Goal: Task Accomplishment & Management: Manage account settings

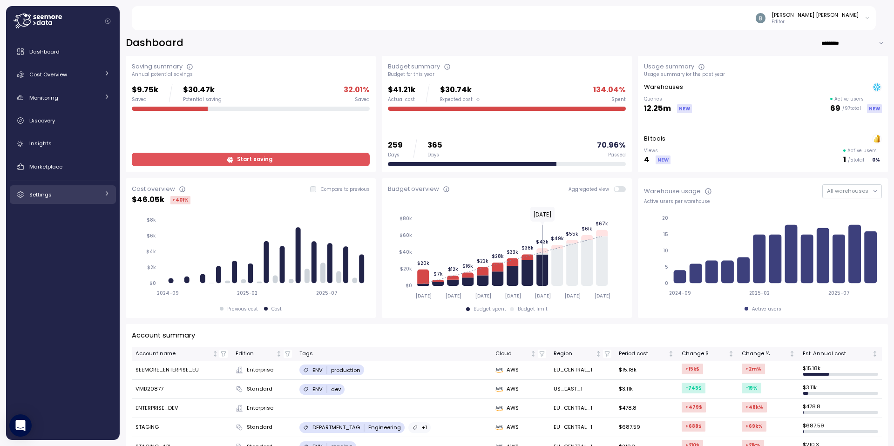
click at [57, 190] on div "Settings" at bounding box center [64, 194] width 70 height 9
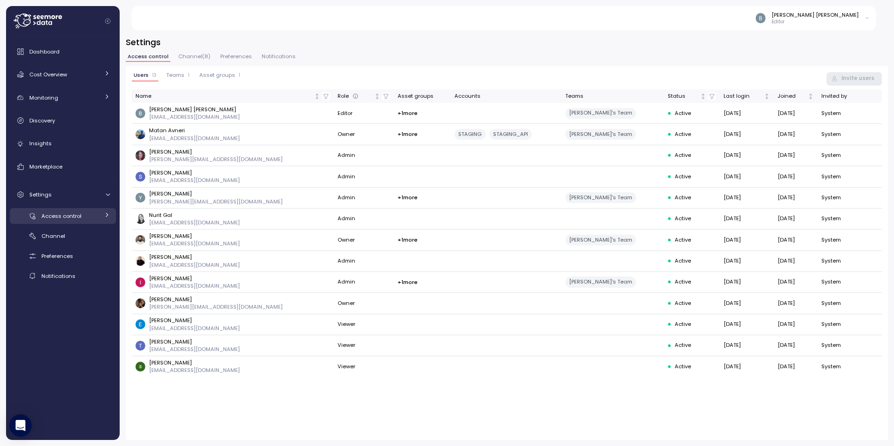
click at [71, 214] on span "Access control" at bounding box center [61, 215] width 40 height 7
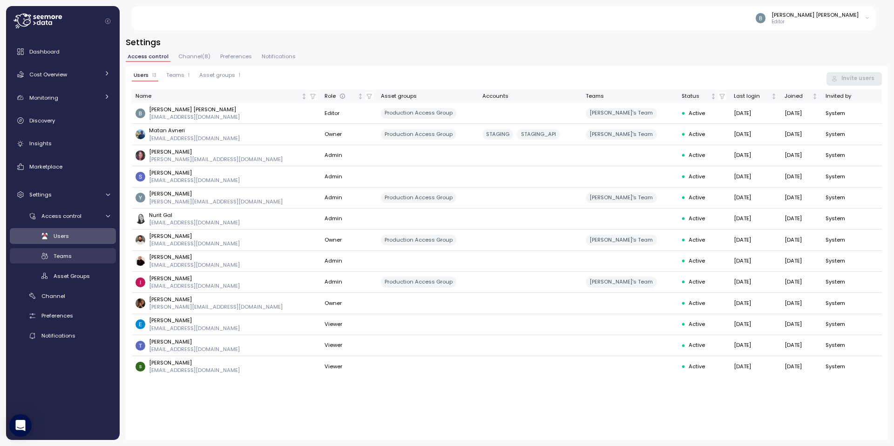
click at [73, 255] on div "Teams" at bounding box center [82, 255] width 56 height 9
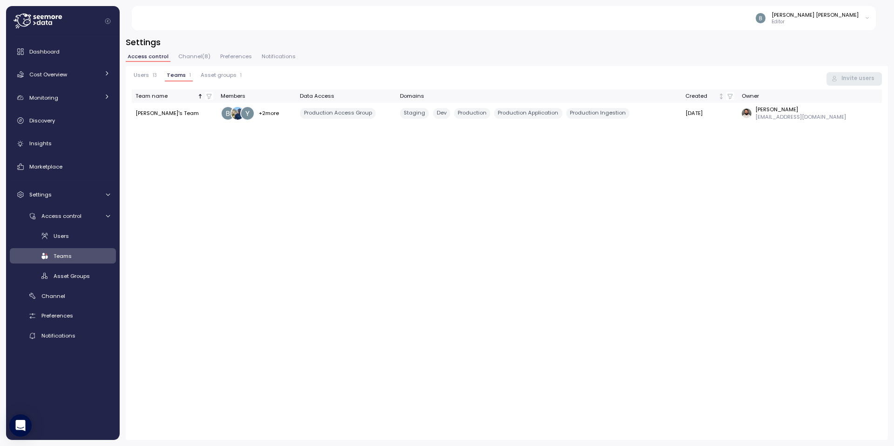
click at [160, 114] on td "Guy's Team" at bounding box center [174, 113] width 85 height 20
click at [177, 114] on td "Guy's Team" at bounding box center [174, 113] width 85 height 20
click at [153, 114] on td "Guy's Team" at bounding box center [174, 113] width 85 height 20
click at [206, 78] on span "Asset groups" at bounding box center [219, 75] width 36 height 5
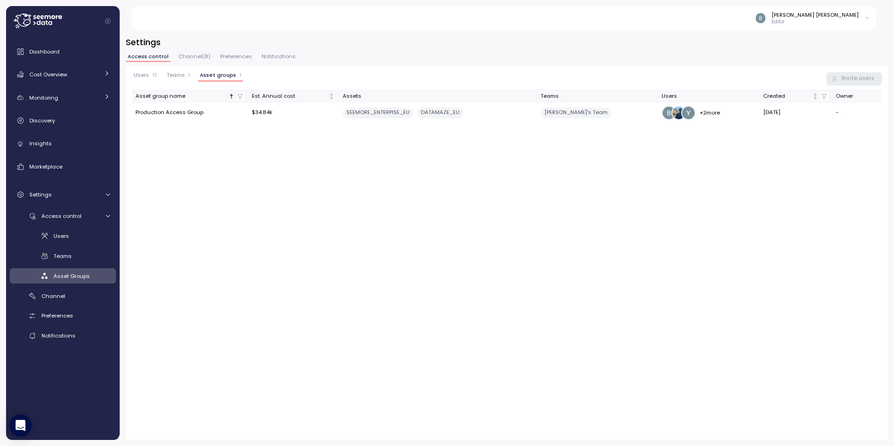
click at [154, 77] on p "13" at bounding box center [155, 75] width 4 height 7
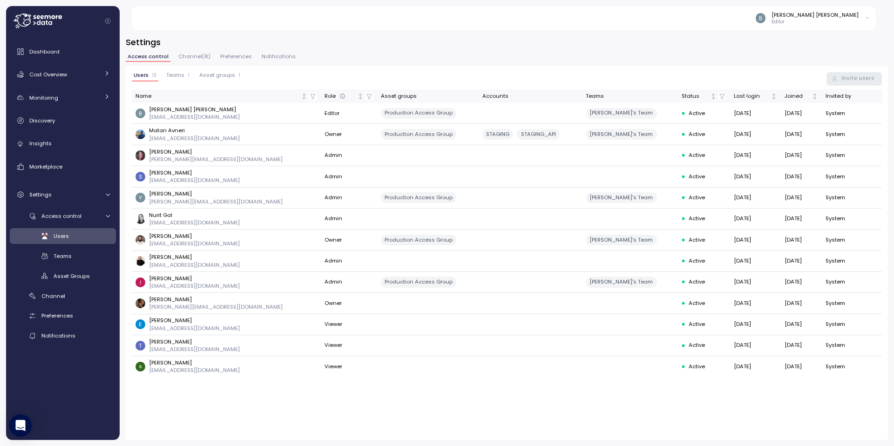
click at [171, 74] on span "Teams" at bounding box center [175, 75] width 18 height 5
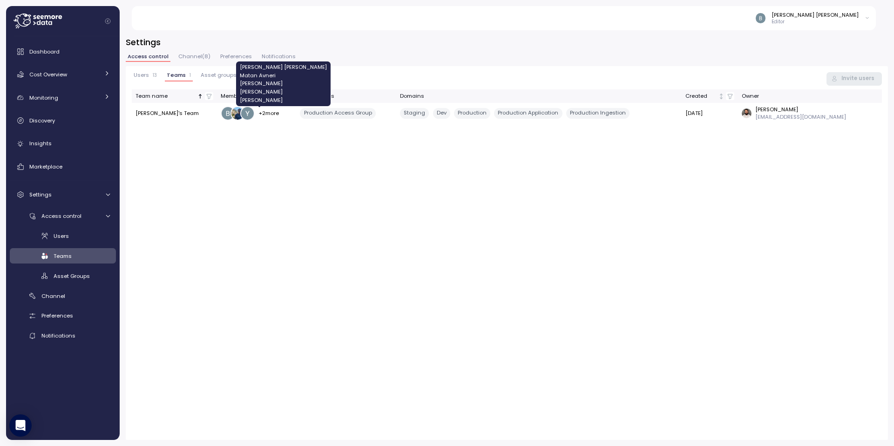
click at [265, 114] on p "+ 2 more" at bounding box center [268, 112] width 20 height 7
click at [581, 114] on div "Production Ingestion" at bounding box center [597, 113] width 63 height 11
click at [548, 114] on div "Production Application" at bounding box center [528, 113] width 68 height 11
click at [449, 117] on div "Dev" at bounding box center [441, 113] width 17 height 11
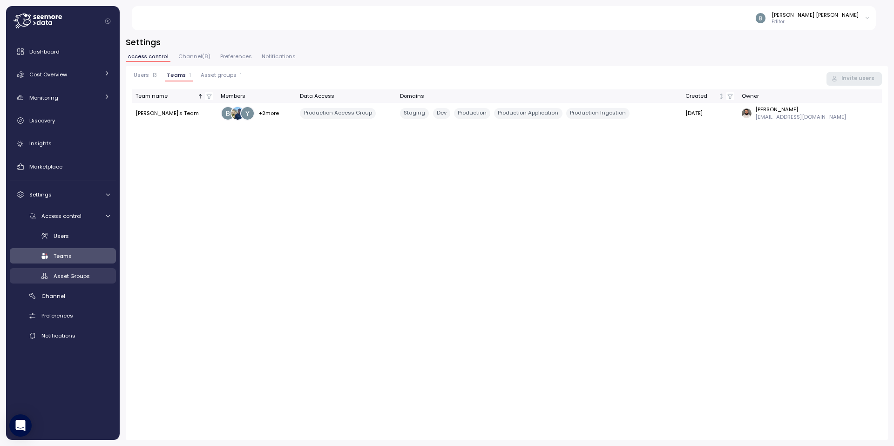
click at [60, 273] on span "Asset Groups" at bounding box center [72, 275] width 36 height 7
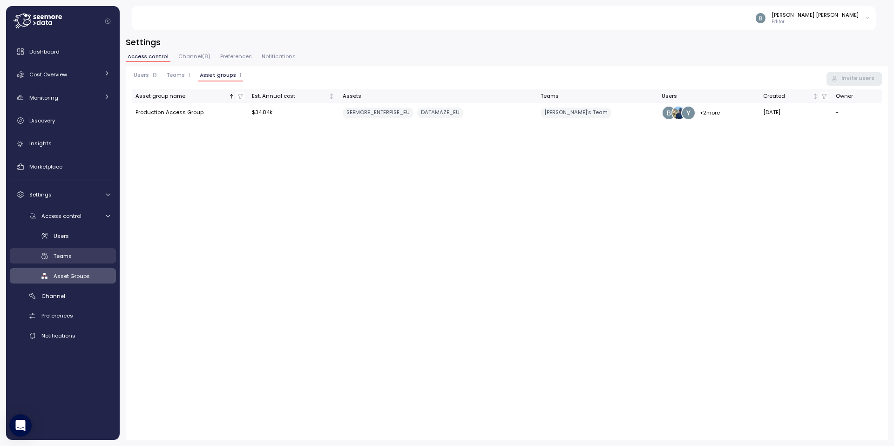
click at [69, 260] on div "Teams" at bounding box center [82, 255] width 56 height 9
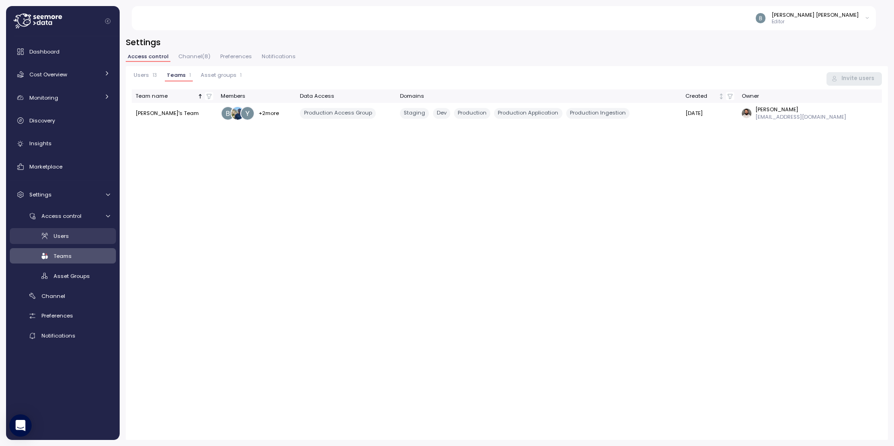
click at [67, 241] on link "Users" at bounding box center [63, 235] width 106 height 15
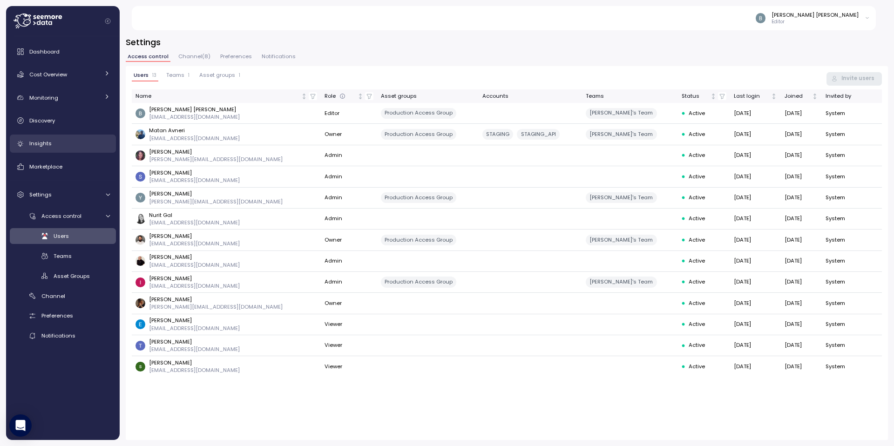
click at [59, 152] on link "Insights" at bounding box center [63, 143] width 106 height 19
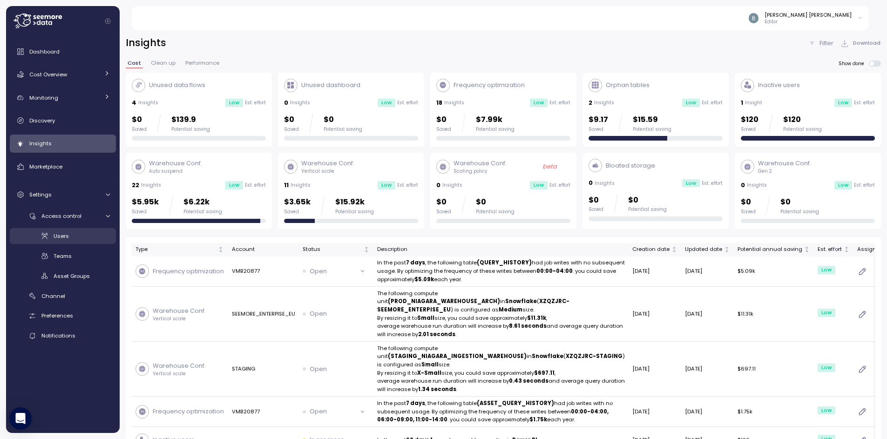
click at [78, 242] on link "Users" at bounding box center [63, 235] width 106 height 15
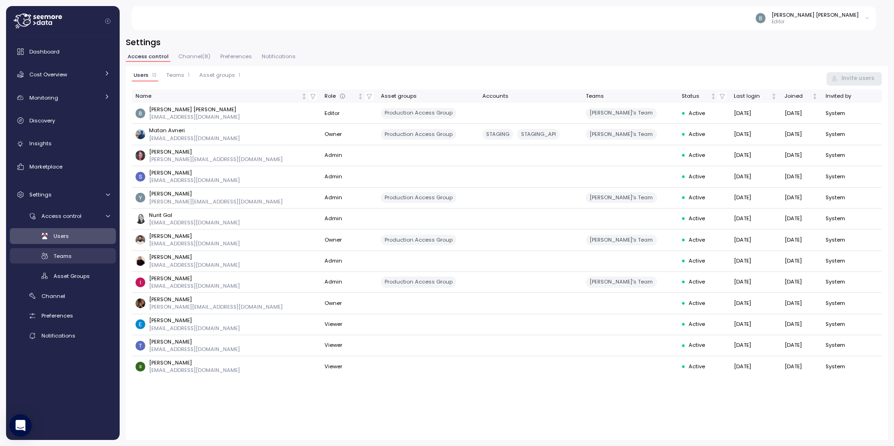
click at [98, 258] on div "Teams" at bounding box center [82, 255] width 56 height 9
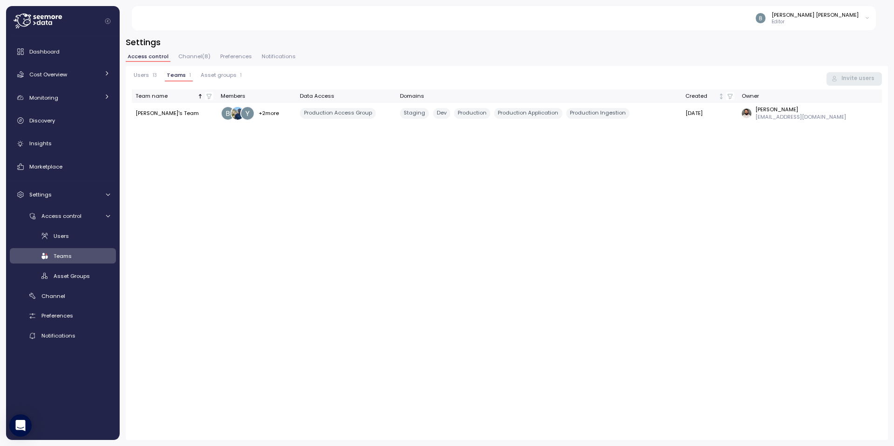
click at [187, 59] on span "Channel ( 8 )" at bounding box center [194, 56] width 32 height 5
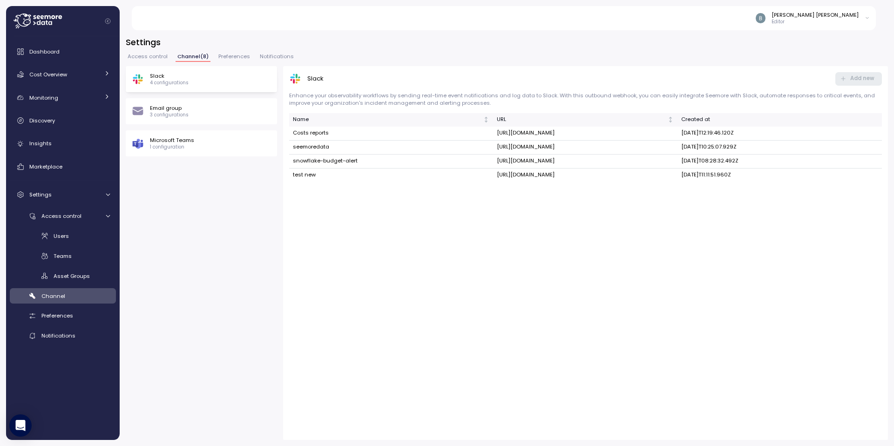
click at [151, 59] on span "Access control" at bounding box center [148, 56] width 40 height 5
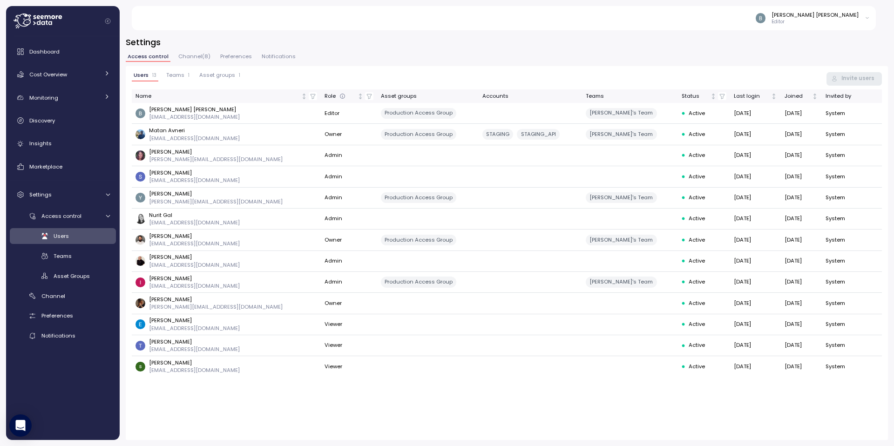
click at [227, 57] on span "Preferences" at bounding box center [236, 56] width 32 height 5
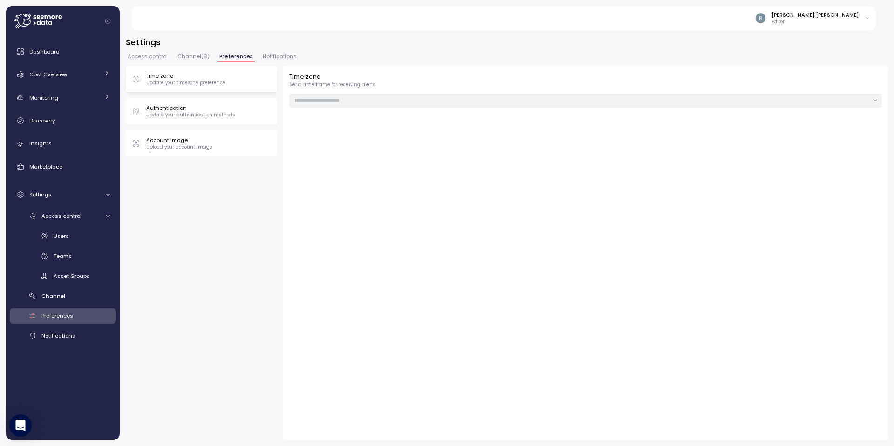
type input "******"
click at [279, 56] on span "Notifications" at bounding box center [279, 56] width 34 height 5
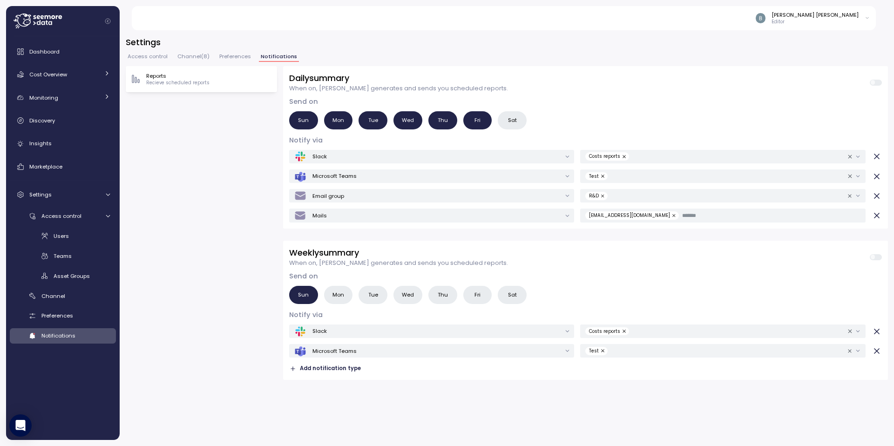
click at [236, 55] on span "Preferences" at bounding box center [235, 56] width 32 height 5
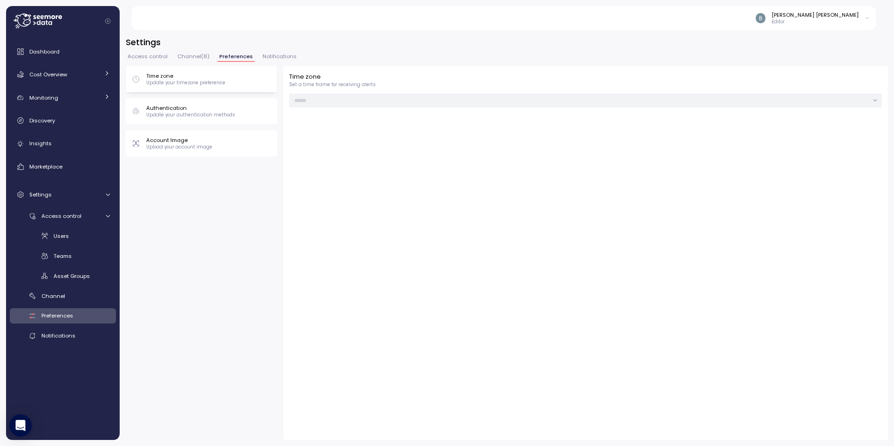
click at [185, 56] on span "Channel ( 8 )" at bounding box center [193, 56] width 32 height 5
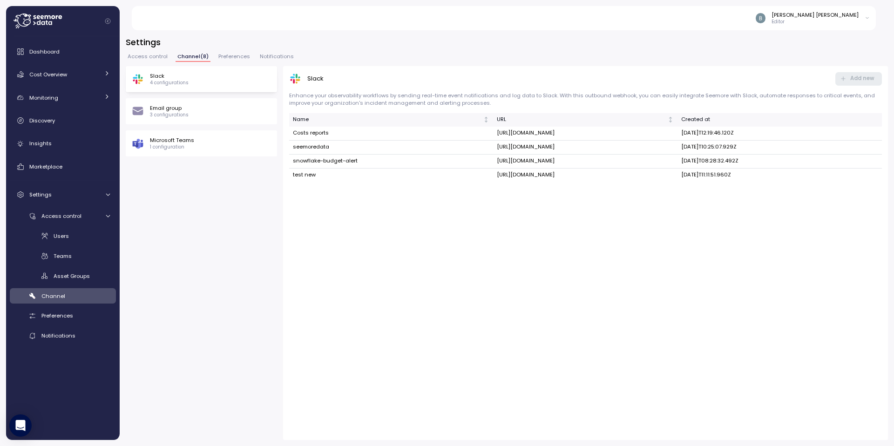
click at [155, 55] on span "Access control" at bounding box center [148, 56] width 40 height 5
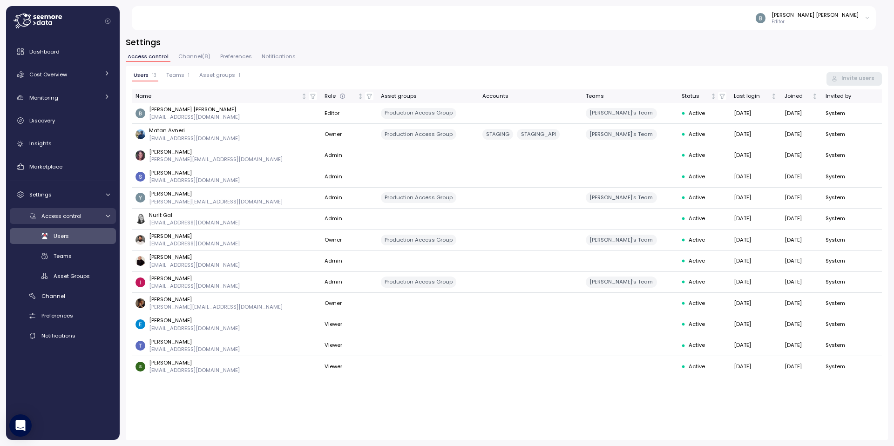
click at [61, 216] on span "Access control" at bounding box center [61, 215] width 40 height 7
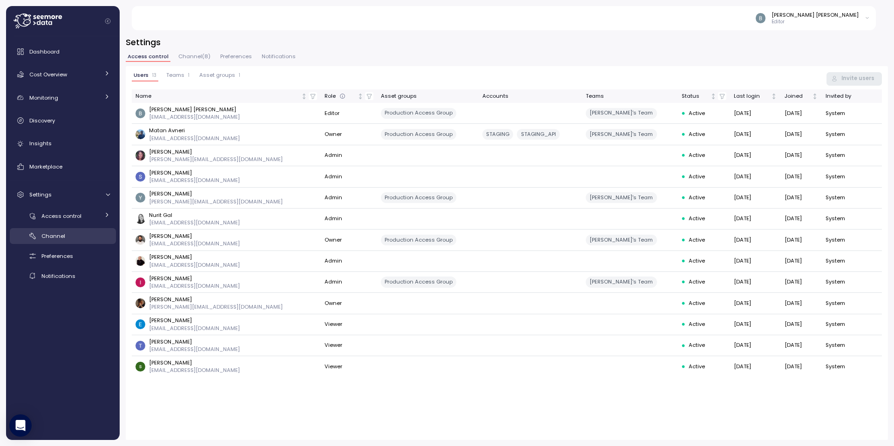
click at [70, 236] on div "Channel" at bounding box center [75, 235] width 68 height 9
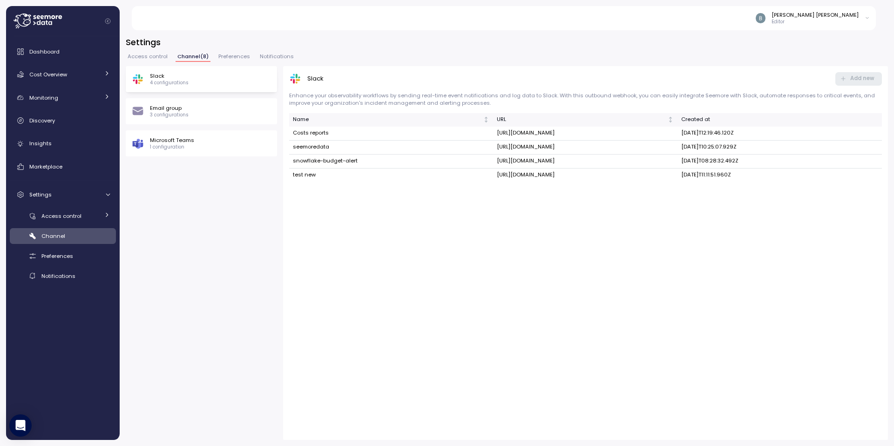
click at [155, 55] on span "Access control" at bounding box center [148, 56] width 40 height 5
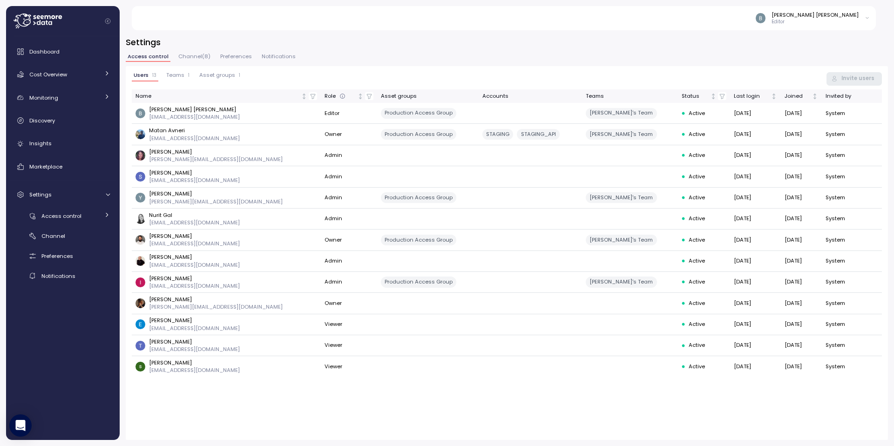
click at [178, 57] on span "Channel ( 8 )" at bounding box center [194, 56] width 32 height 5
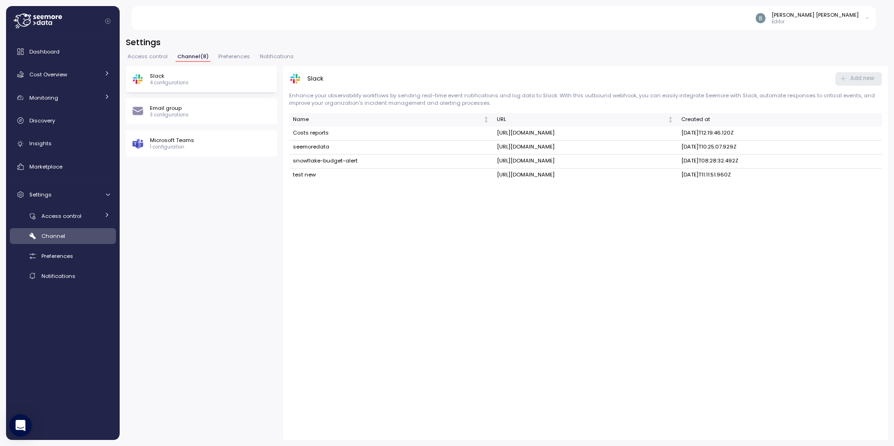
click at [162, 56] on span "Access control" at bounding box center [148, 56] width 40 height 5
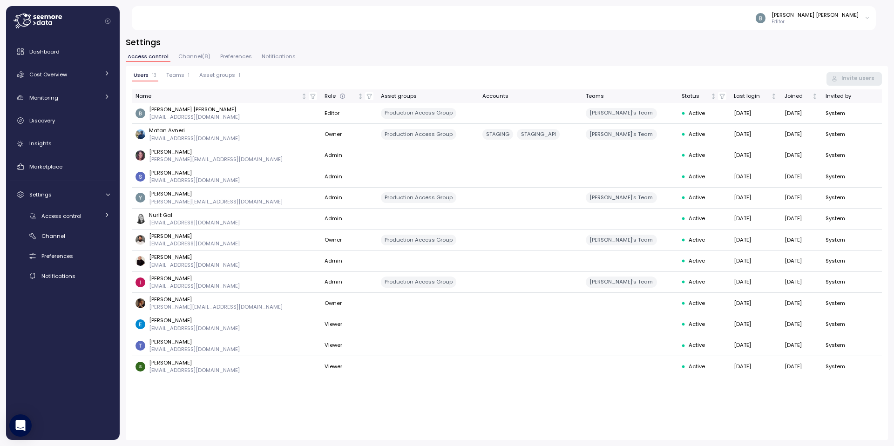
click at [188, 57] on span "Channel ( 8 )" at bounding box center [194, 56] width 32 height 5
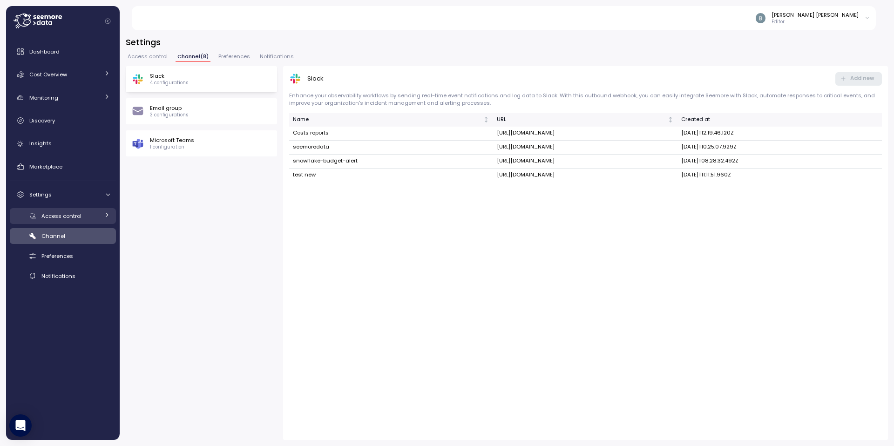
click at [99, 220] on link "Access control" at bounding box center [63, 215] width 106 height 15
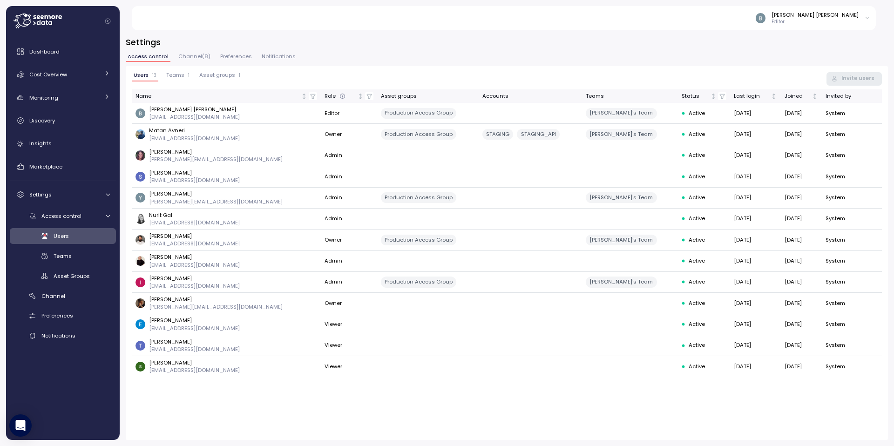
click at [190, 59] on span "Channel ( 8 )" at bounding box center [194, 56] width 32 height 5
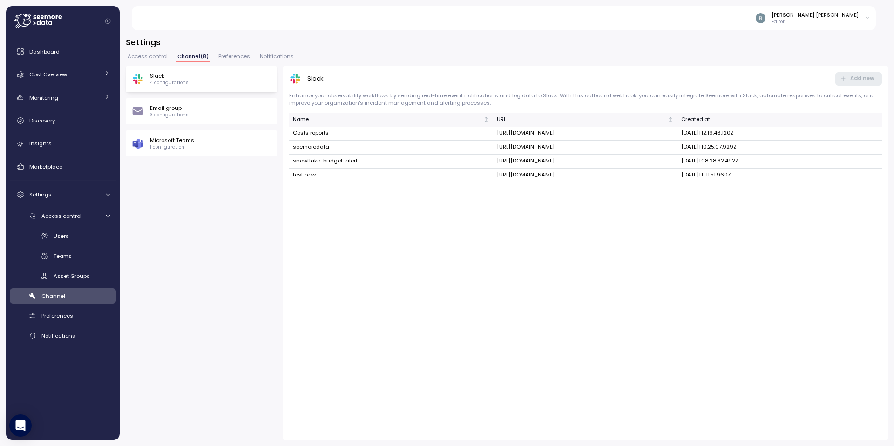
click at [156, 59] on span "Access control" at bounding box center [148, 56] width 40 height 5
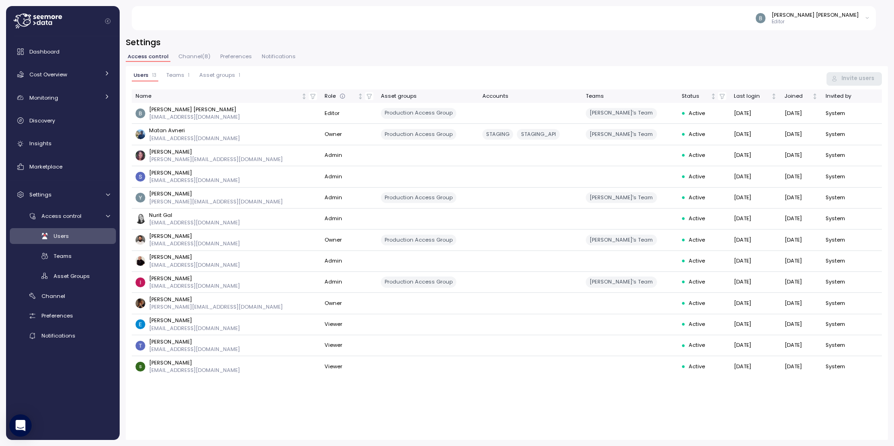
click at [168, 77] on span "Teams" at bounding box center [175, 75] width 18 height 5
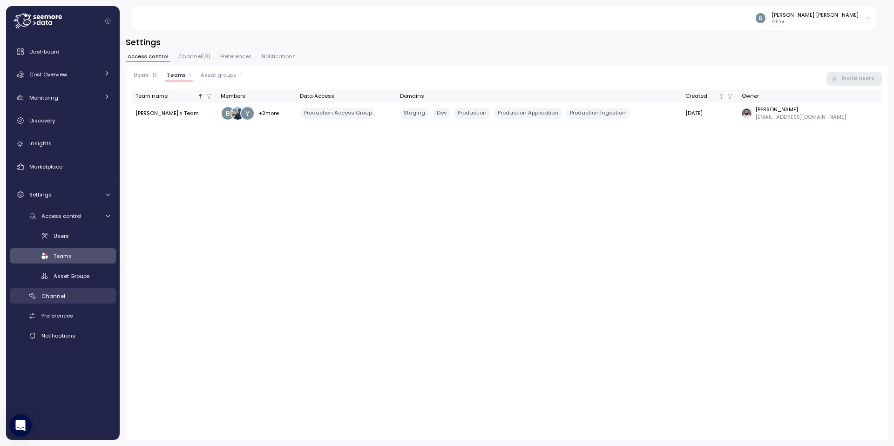
click at [68, 296] on div "Channel" at bounding box center [75, 295] width 68 height 9
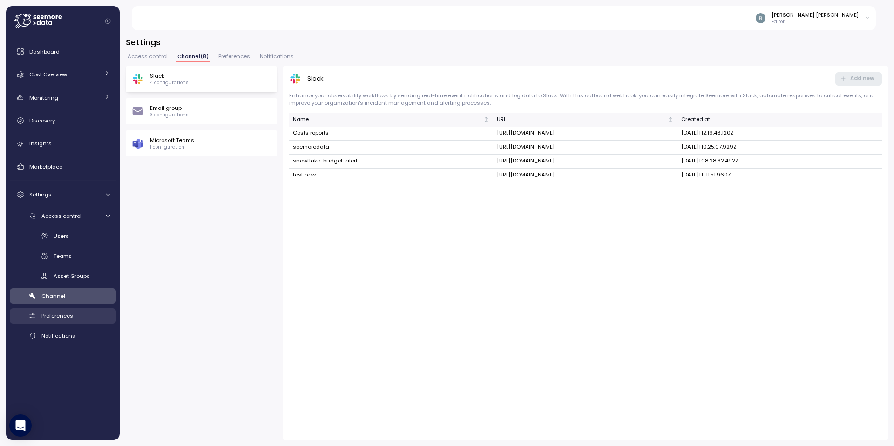
click at [57, 312] on span "Preferences" at bounding box center [57, 315] width 32 height 7
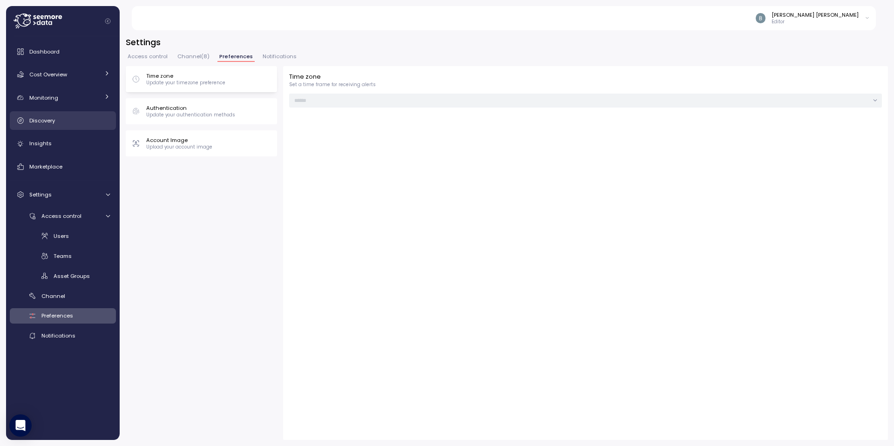
click at [64, 123] on div "Discovery" at bounding box center [69, 120] width 81 height 9
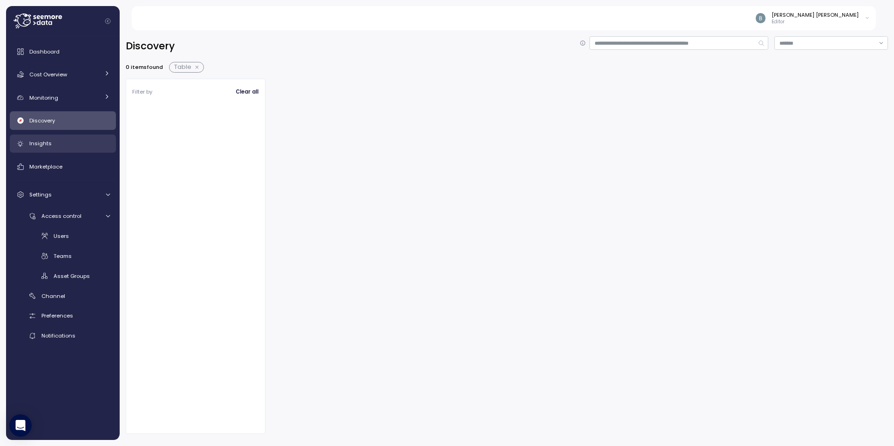
click at [54, 140] on div "Insights" at bounding box center [69, 143] width 81 height 9
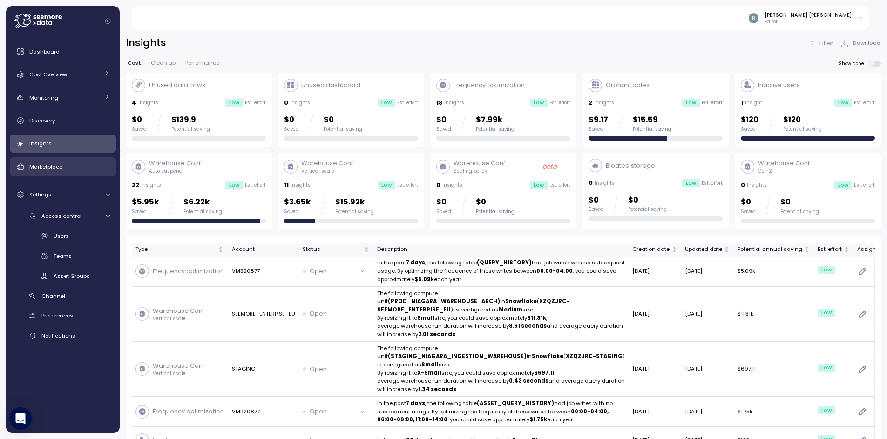
click at [57, 169] on span "Marketplace" at bounding box center [45, 166] width 33 height 7
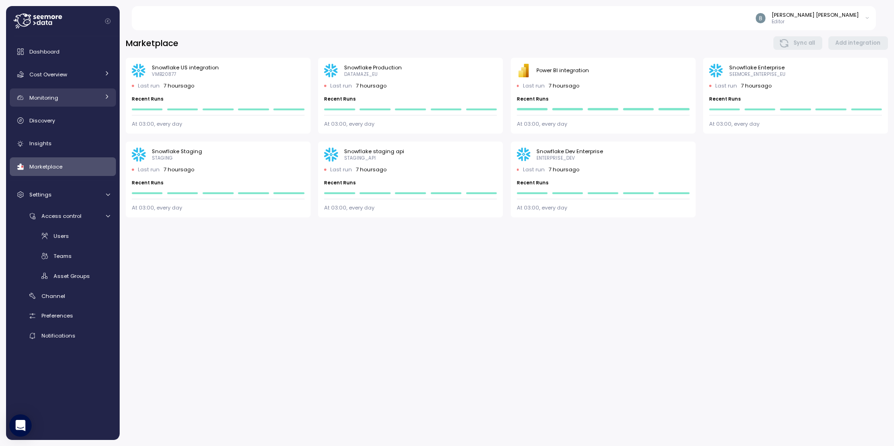
click at [59, 94] on div "Monitoring" at bounding box center [64, 97] width 70 height 9
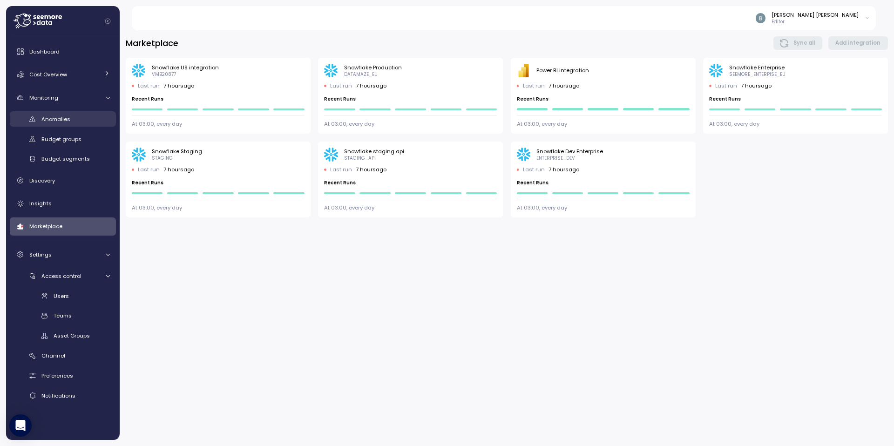
click at [62, 117] on span "Anomalies" at bounding box center [55, 118] width 29 height 7
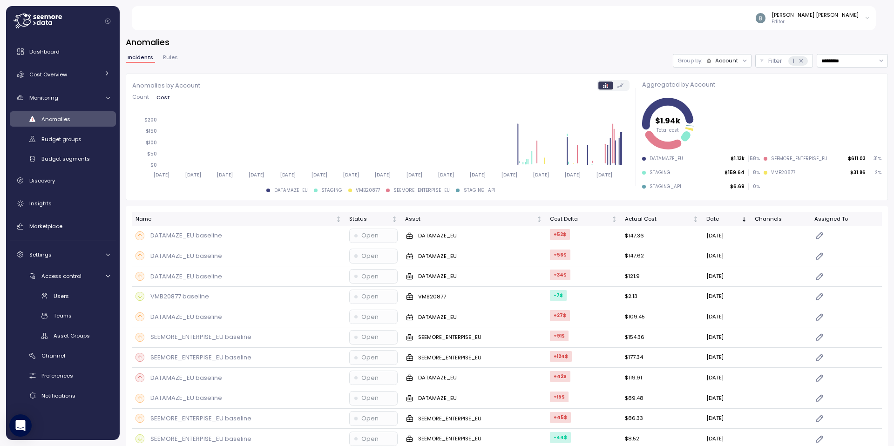
click at [617, 87] on icon at bounding box center [620, 85] width 6 height 5
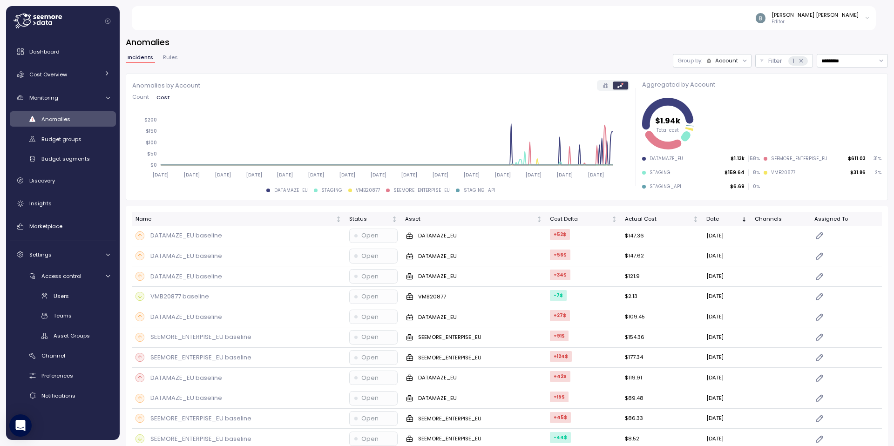
click at [603, 85] on icon at bounding box center [605, 85] width 5 height 5
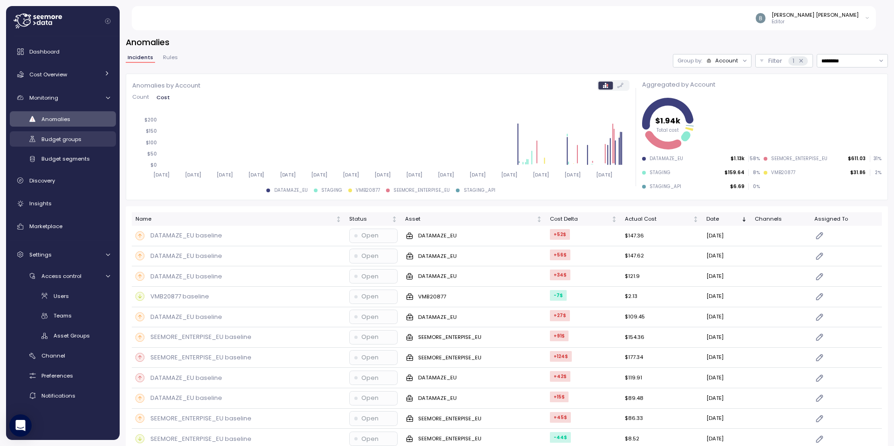
click at [59, 140] on span "Budget groups" at bounding box center [61, 138] width 40 height 7
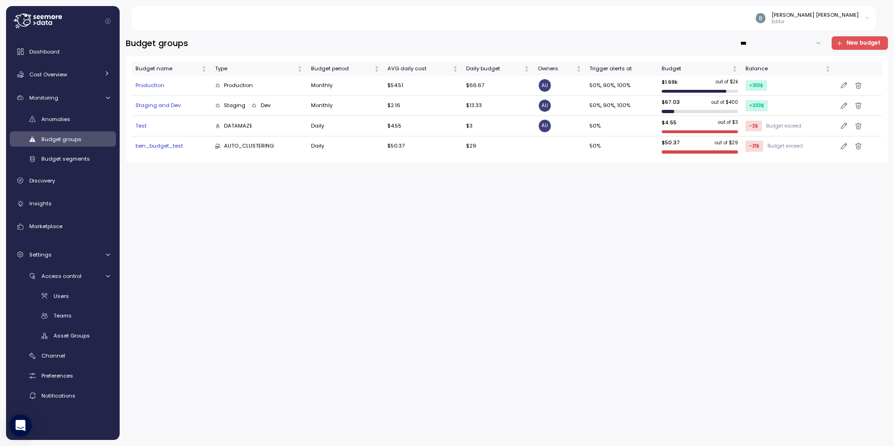
click at [316, 212] on div "Budget groups *** New budget Budget name Type Budget period AVG daily cost Dail…" at bounding box center [507, 237] width 762 height 403
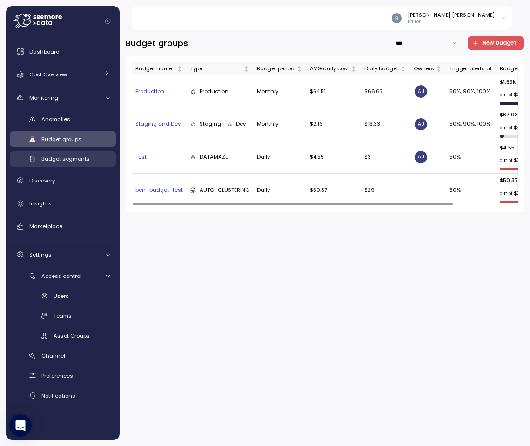
click at [67, 153] on link "Budget segments" at bounding box center [63, 158] width 106 height 15
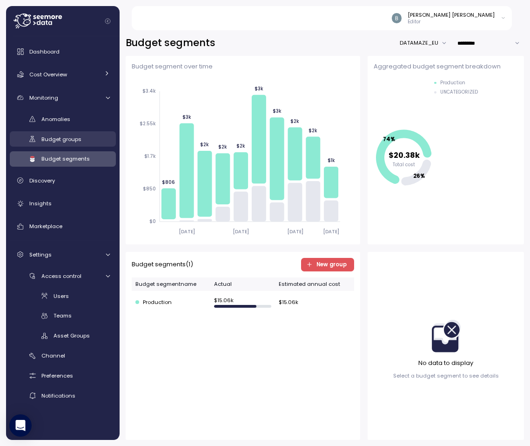
click at [71, 136] on span "Budget groups" at bounding box center [61, 138] width 40 height 7
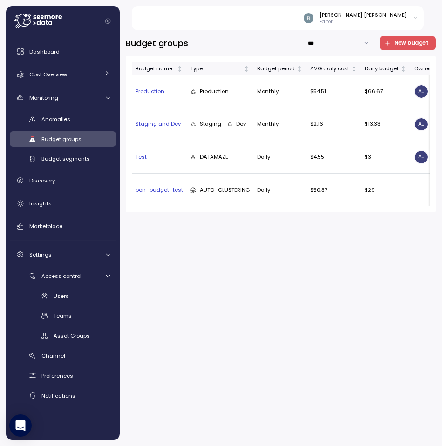
click at [391, 232] on div "Budget groups *** New budget Budget name Type Budget period AVG daily cost Dail…" at bounding box center [281, 237] width 310 height 403
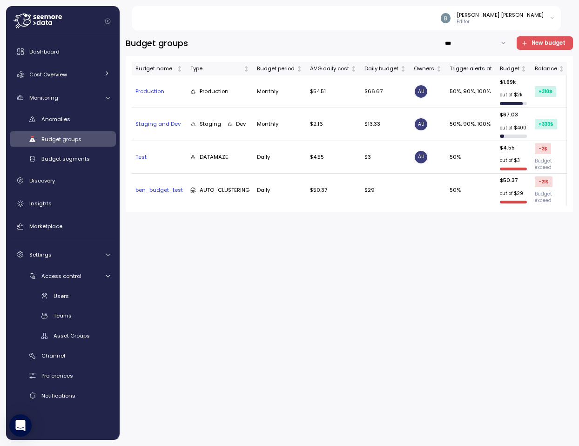
click at [66, 136] on span "Budget groups" at bounding box center [61, 138] width 40 height 7
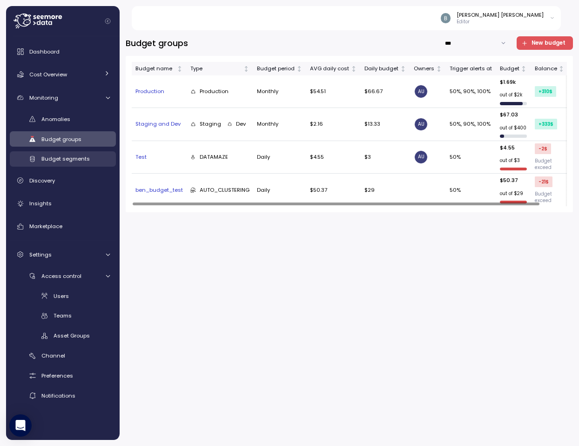
click at [43, 161] on span "Budget segments" at bounding box center [65, 158] width 48 height 7
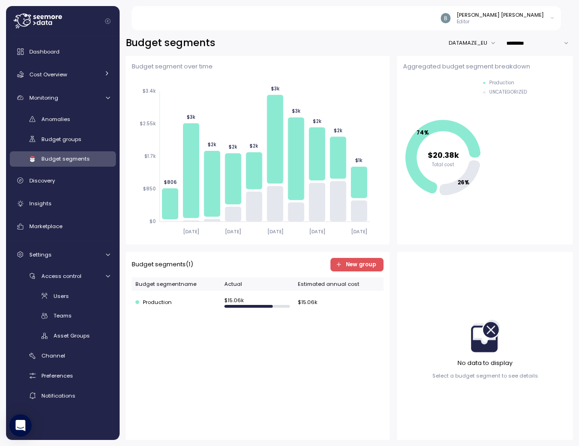
click at [69, 148] on div "Anomalies Budget groups Budget segments" at bounding box center [63, 138] width 106 height 55
click at [69, 143] on link "Budget groups" at bounding box center [63, 138] width 106 height 15
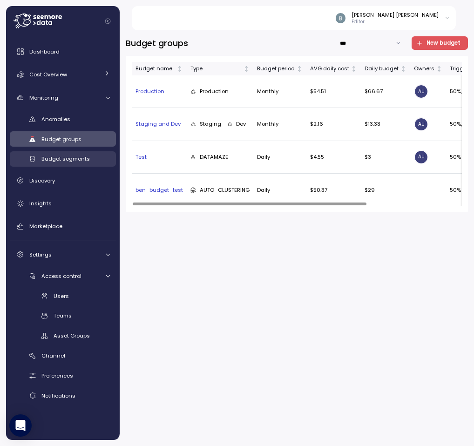
click at [62, 163] on div "Budget segments" at bounding box center [75, 158] width 68 height 9
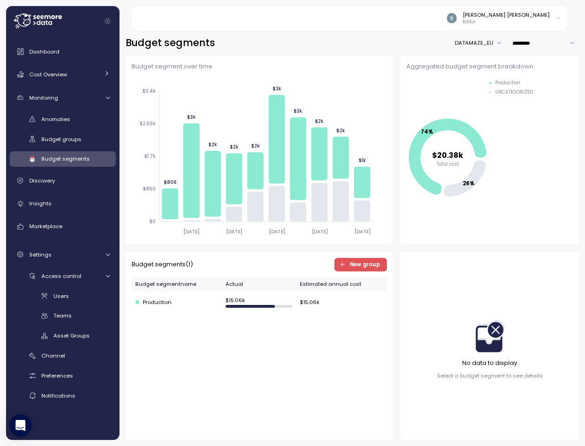
click at [221, 346] on div "Budget segments ( 1 ) New group Budget segment name Actual Estimated annual cos…" at bounding box center [259, 346] width 255 height 176
click at [289, 350] on div "Budget segments ( 1 ) New group Budget segment name Actual Estimated annual cos…" at bounding box center [259, 346] width 255 height 176
click at [339, 329] on div "Budget segments ( 1 ) New group Budget segment name Actual Estimated annual cos…" at bounding box center [259, 346] width 255 height 176
click at [328, 364] on div "Budget segments ( 1 ) New group Budget segment name Actual Estimated annual cos…" at bounding box center [259, 346] width 255 height 176
drag, startPoint x: 172, startPoint y: 306, endPoint x: 167, endPoint y: 327, distance: 22.0
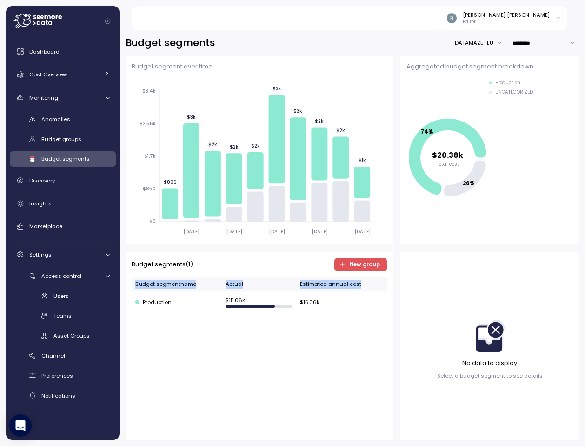
click at [167, 327] on div "Budget segments ( 1 ) New group Budget segment name Actual Estimated annual cos…" at bounding box center [259, 346] width 255 height 176
click at [169, 322] on div "Budget segments ( 1 ) New group Budget segment name Actual Estimated annual cos…" at bounding box center [259, 346] width 255 height 176
click at [168, 302] on div "Production" at bounding box center [176, 302] width 83 height 8
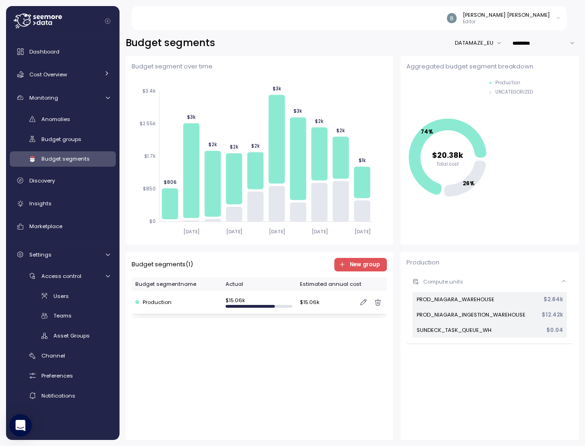
click at [364, 302] on icon "button" at bounding box center [364, 301] width 6 height 7
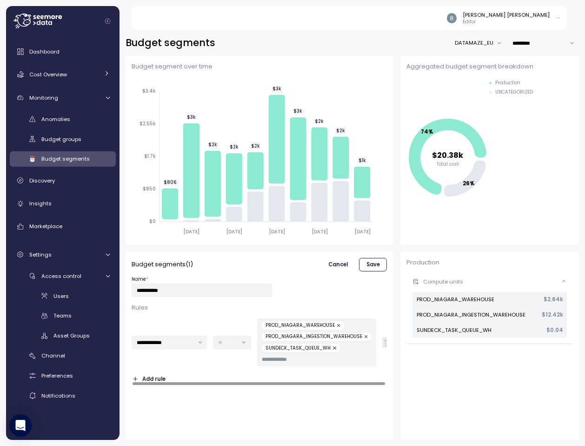
click at [340, 259] on span "Cancel" at bounding box center [339, 264] width 20 height 13
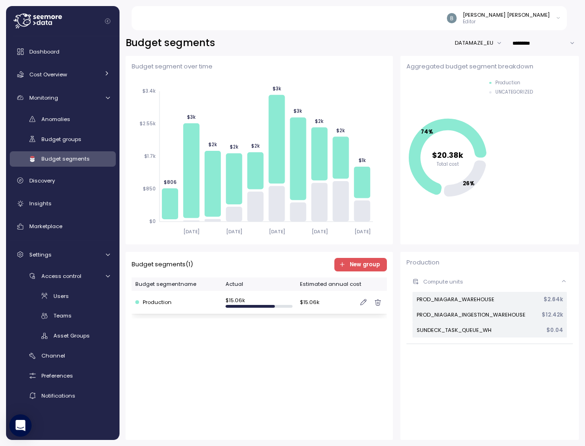
click at [535, 19] on p "Editor" at bounding box center [506, 22] width 87 height 7
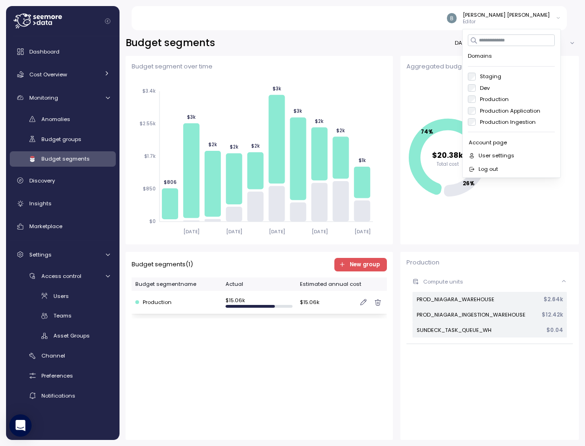
click at [578, 101] on div "Aggregated budget segment breakdown 74% 26% $20.38k Total cost Production UNCAT…" at bounding box center [490, 150] width 179 height 188
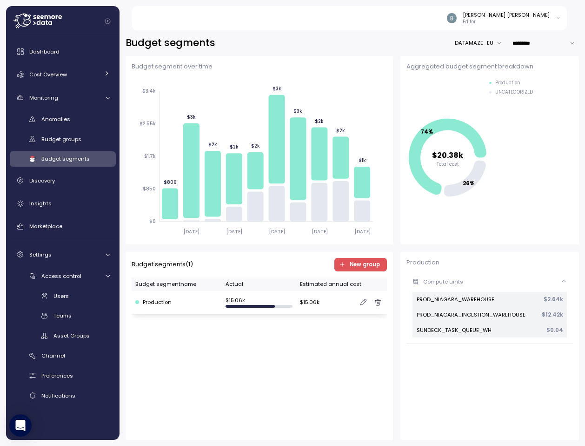
click at [511, 24] on p "Editor" at bounding box center [506, 22] width 87 height 7
click at [433, 26] on div "Ben Zion Fisher Editor" at bounding box center [354, 18] width 425 height 24
